Goal: Information Seeking & Learning: Learn about a topic

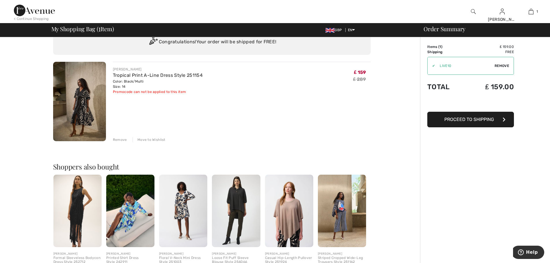
click at [474, 11] on img at bounding box center [473, 11] width 5 height 7
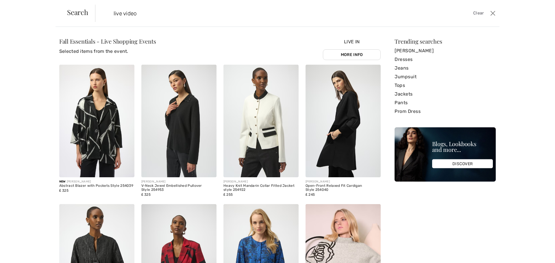
type input "live video"
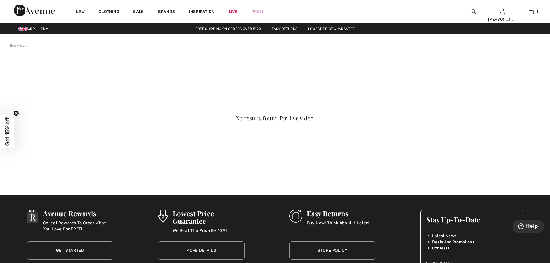
click at [19, 45] on link "live video" at bounding box center [18, 46] width 16 height 4
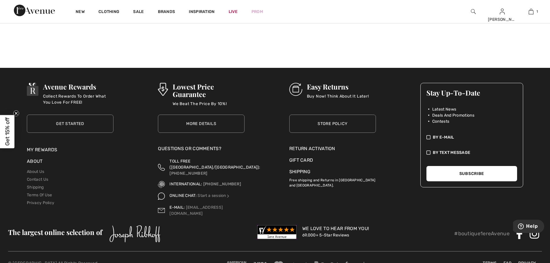
scroll to position [136, 0]
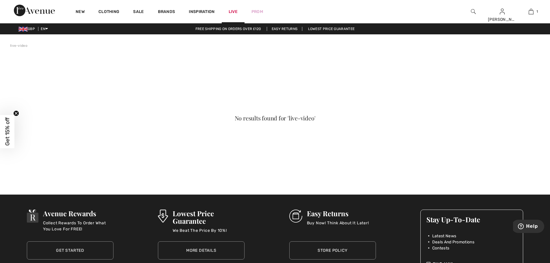
click at [237, 12] on link "Live" at bounding box center [233, 12] width 9 height 6
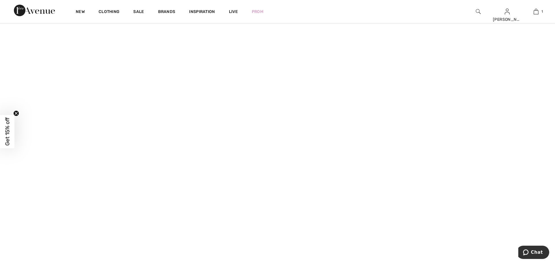
scroll to position [433, 0]
